Goal: Find specific fact

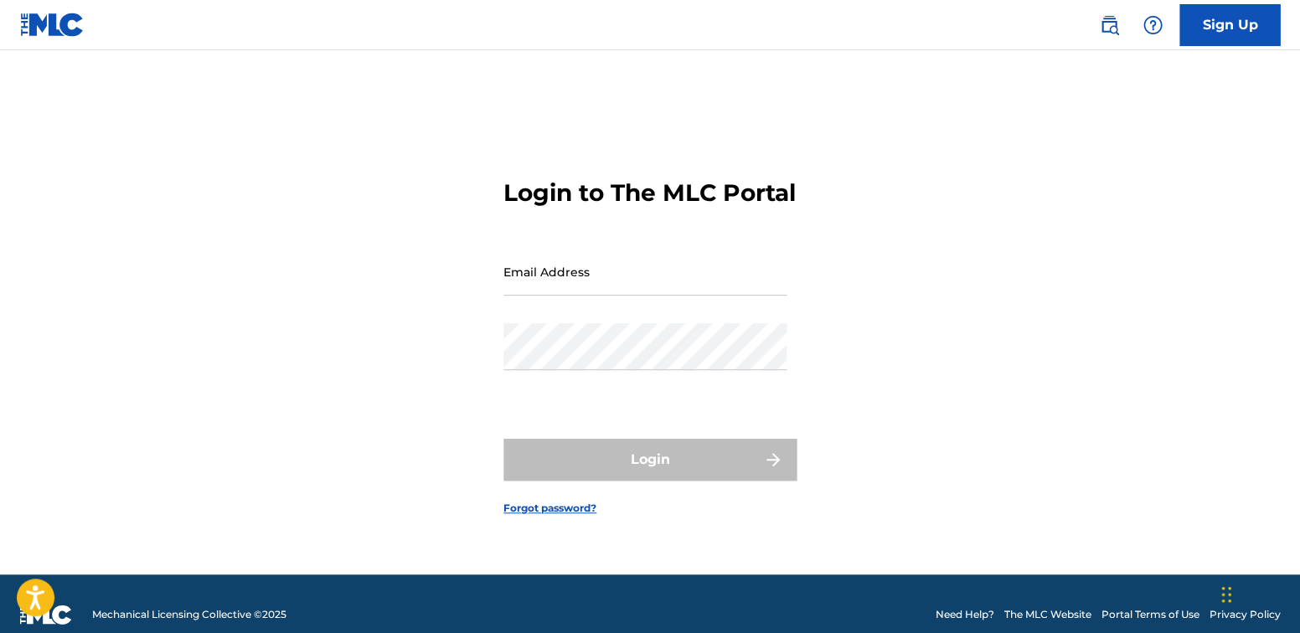
click at [643, 296] on input "Email Address" at bounding box center [644, 272] width 283 height 48
type input "[EMAIL_ADDRESS][DOMAIN_NAME]"
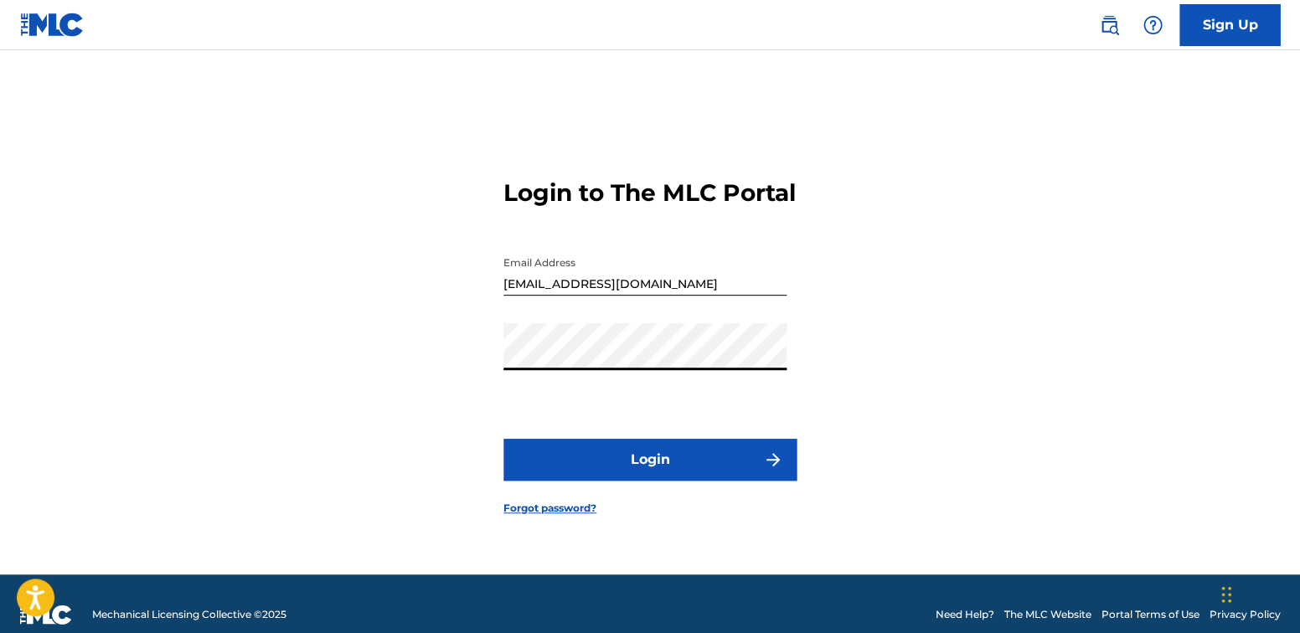
click at [630, 474] on button "Login" at bounding box center [649, 460] width 293 height 42
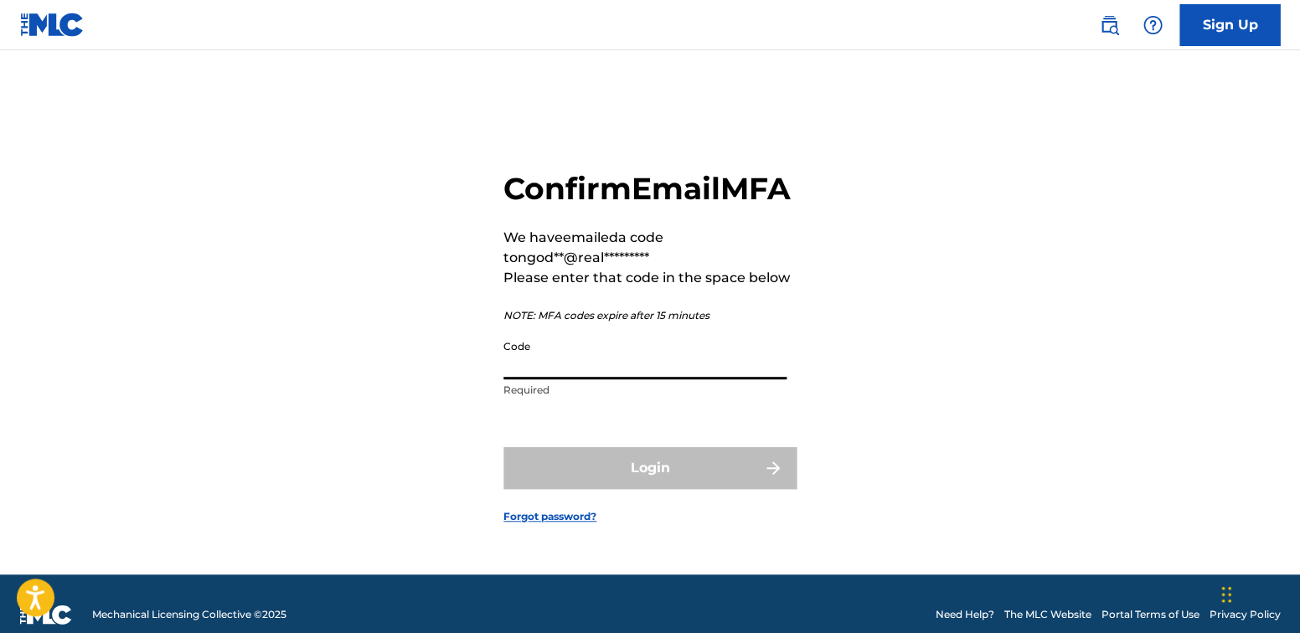
click at [663, 380] on input "Code" at bounding box center [644, 356] width 283 height 48
paste input "288213"
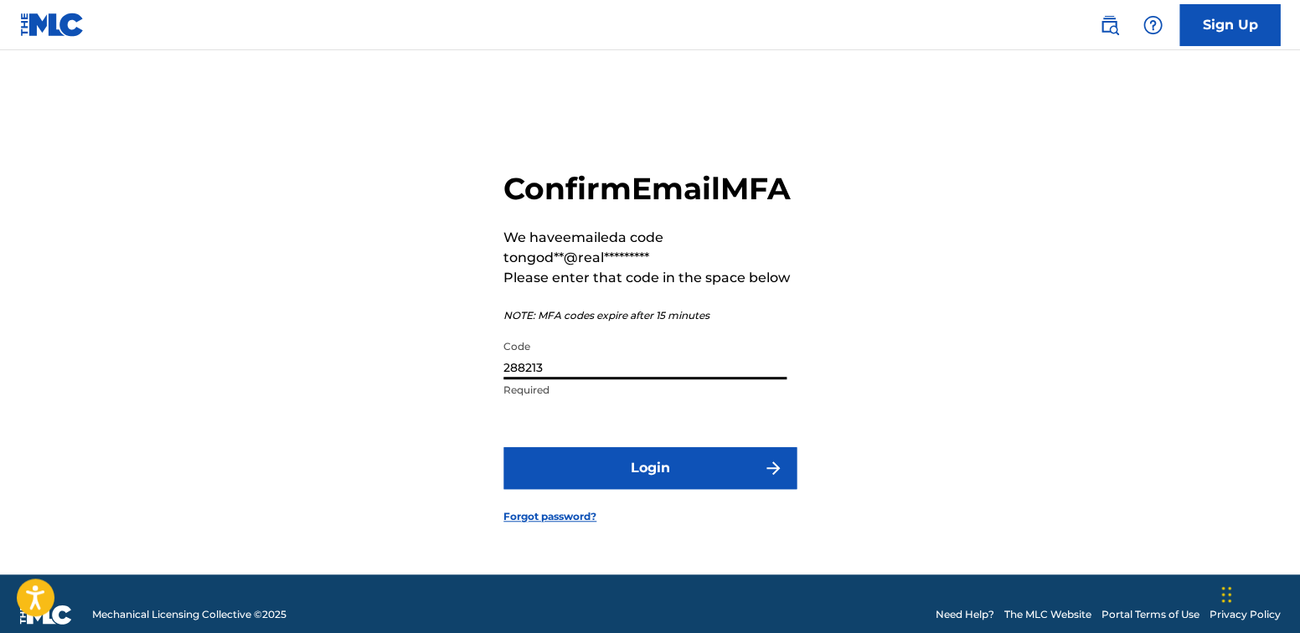
type input "288213"
click at [658, 483] on button "Login" at bounding box center [649, 468] width 293 height 42
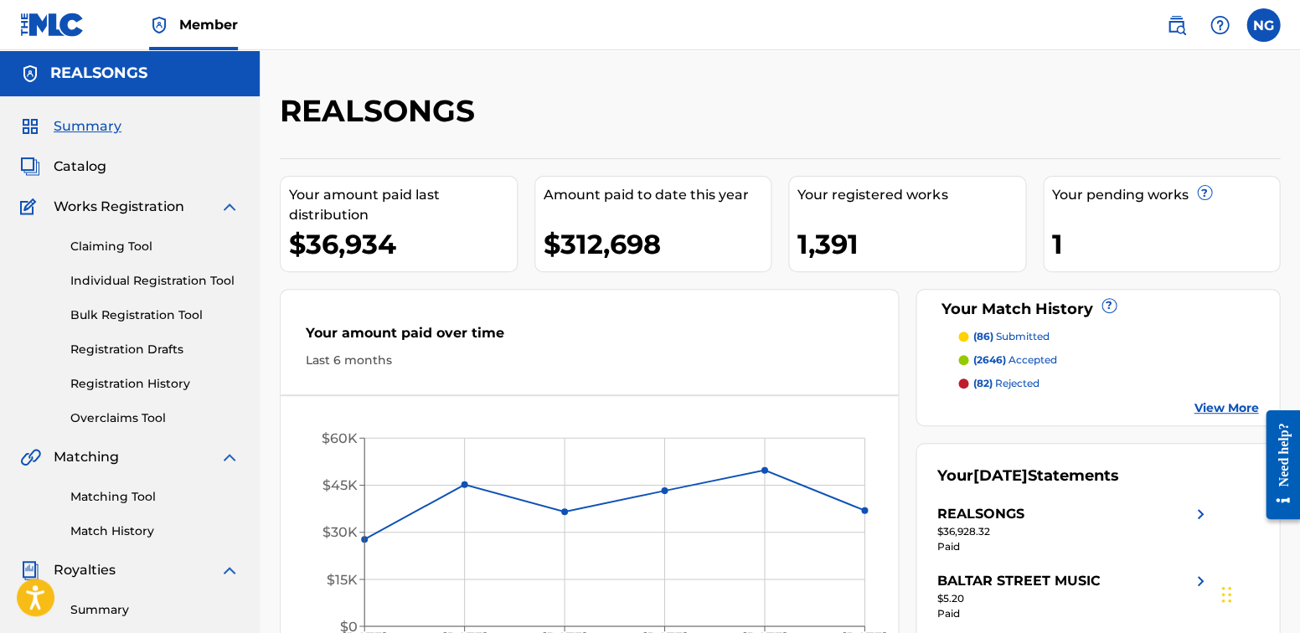
click at [96, 168] on span "Catalog" at bounding box center [80, 167] width 53 height 20
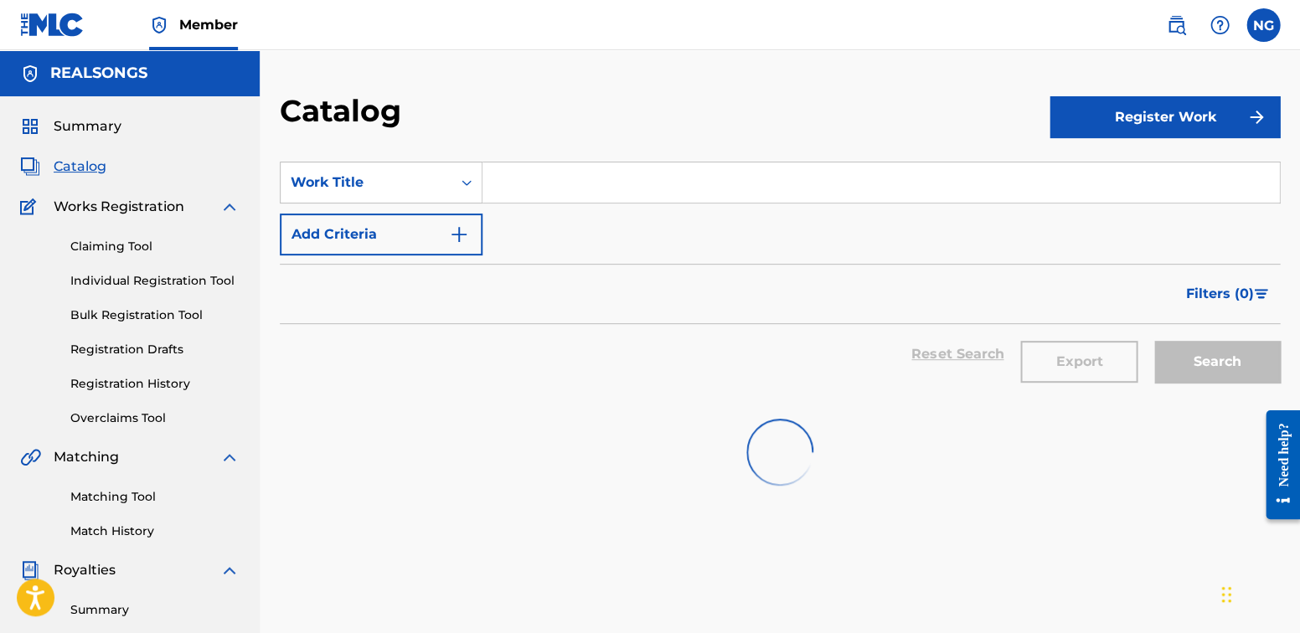
click at [586, 163] on input "Search Form" at bounding box center [881, 183] width 797 height 40
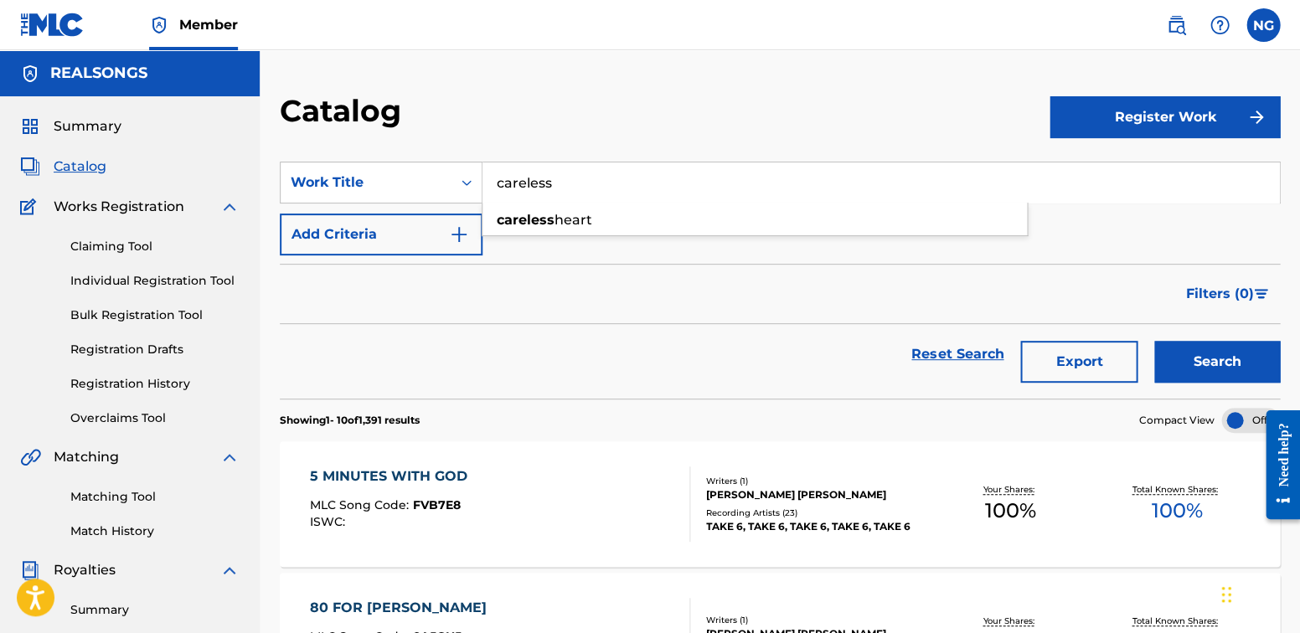
type input "careless"
click at [1216, 361] on button "Search" at bounding box center [1217, 362] width 126 height 42
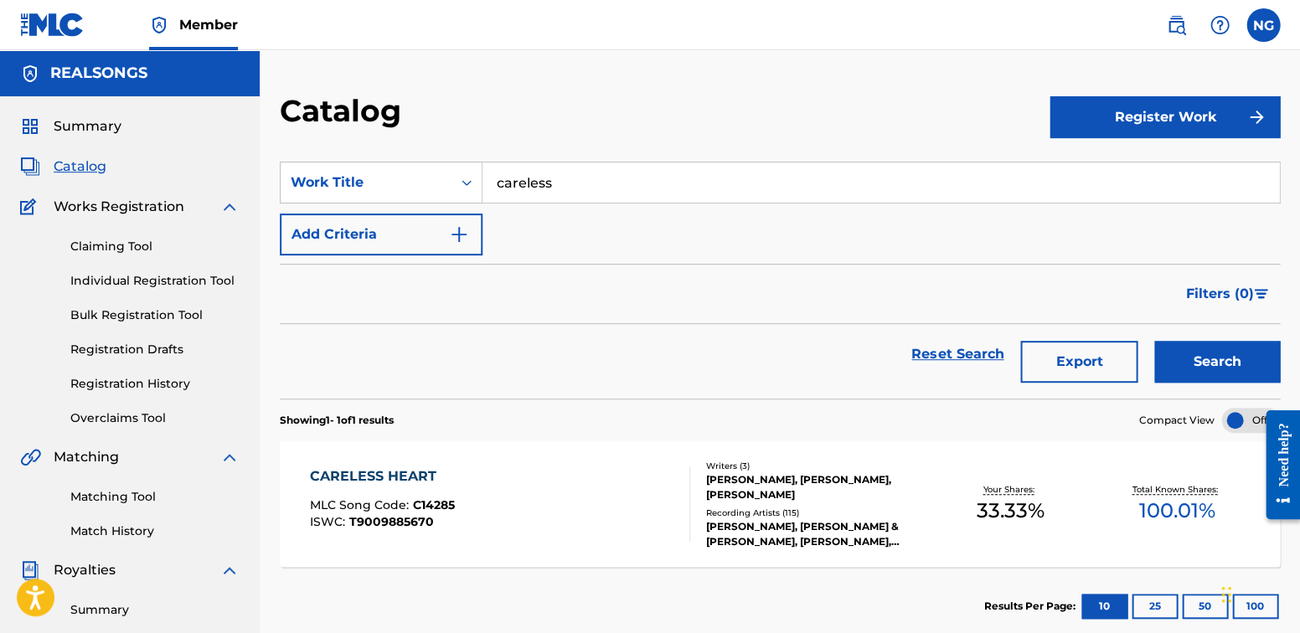
click at [459, 498] on div "CARELESS HEART MLC Song Code : C14285 ISWC : T9009885670" at bounding box center [500, 504] width 380 height 75
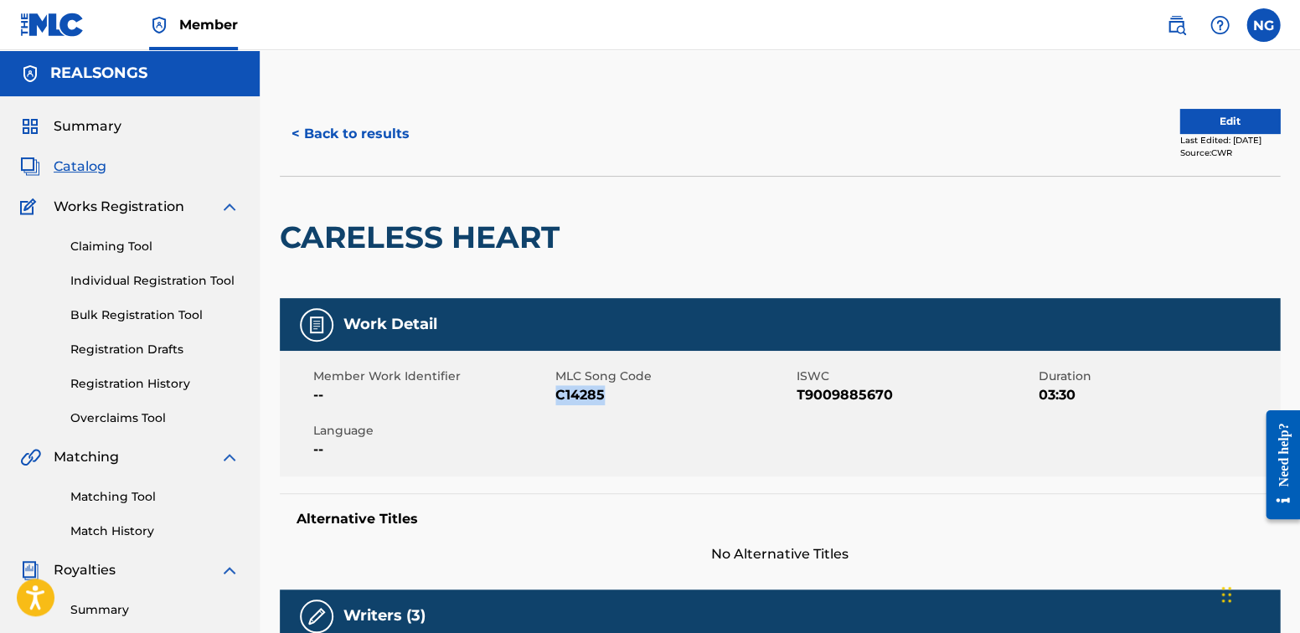
drag, startPoint x: 611, startPoint y: 390, endPoint x: 558, endPoint y: 390, distance: 52.8
click at [558, 390] on span "C14285" at bounding box center [674, 395] width 238 height 20
copy span "C14285"
drag, startPoint x: 896, startPoint y: 390, endPoint x: 799, endPoint y: 390, distance: 96.3
click at [799, 390] on span "T9009885670" at bounding box center [916, 395] width 238 height 20
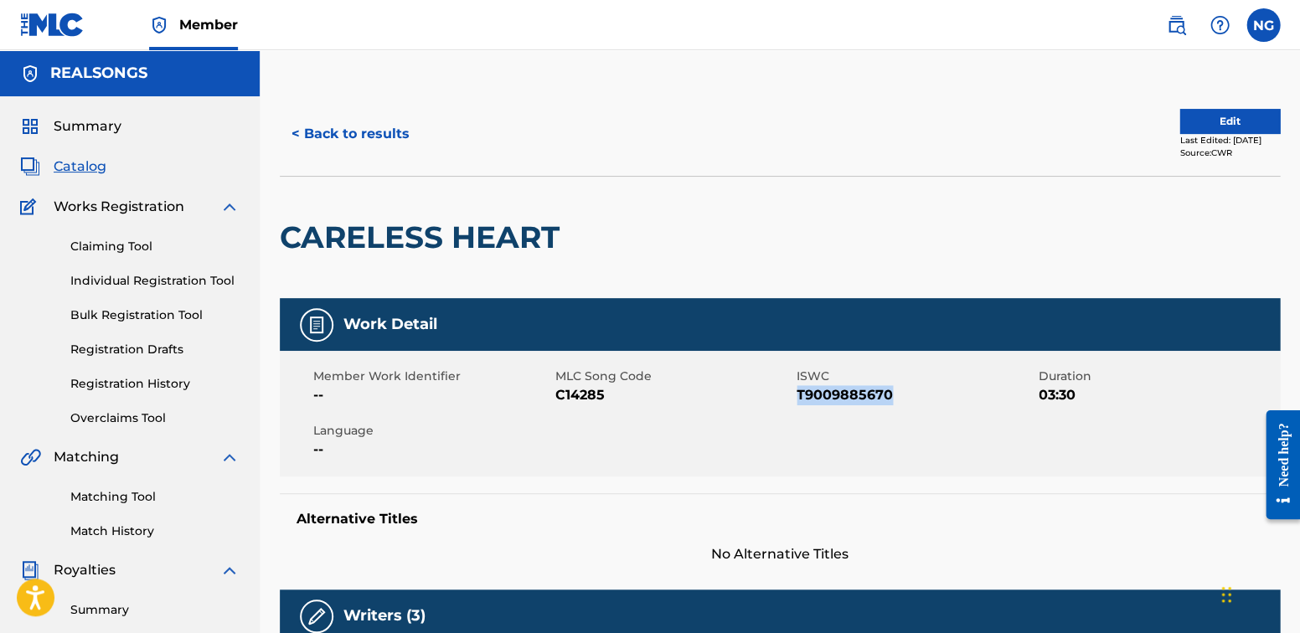
copy span "T9009885670"
